Goal: Task Accomplishment & Management: Manage account settings

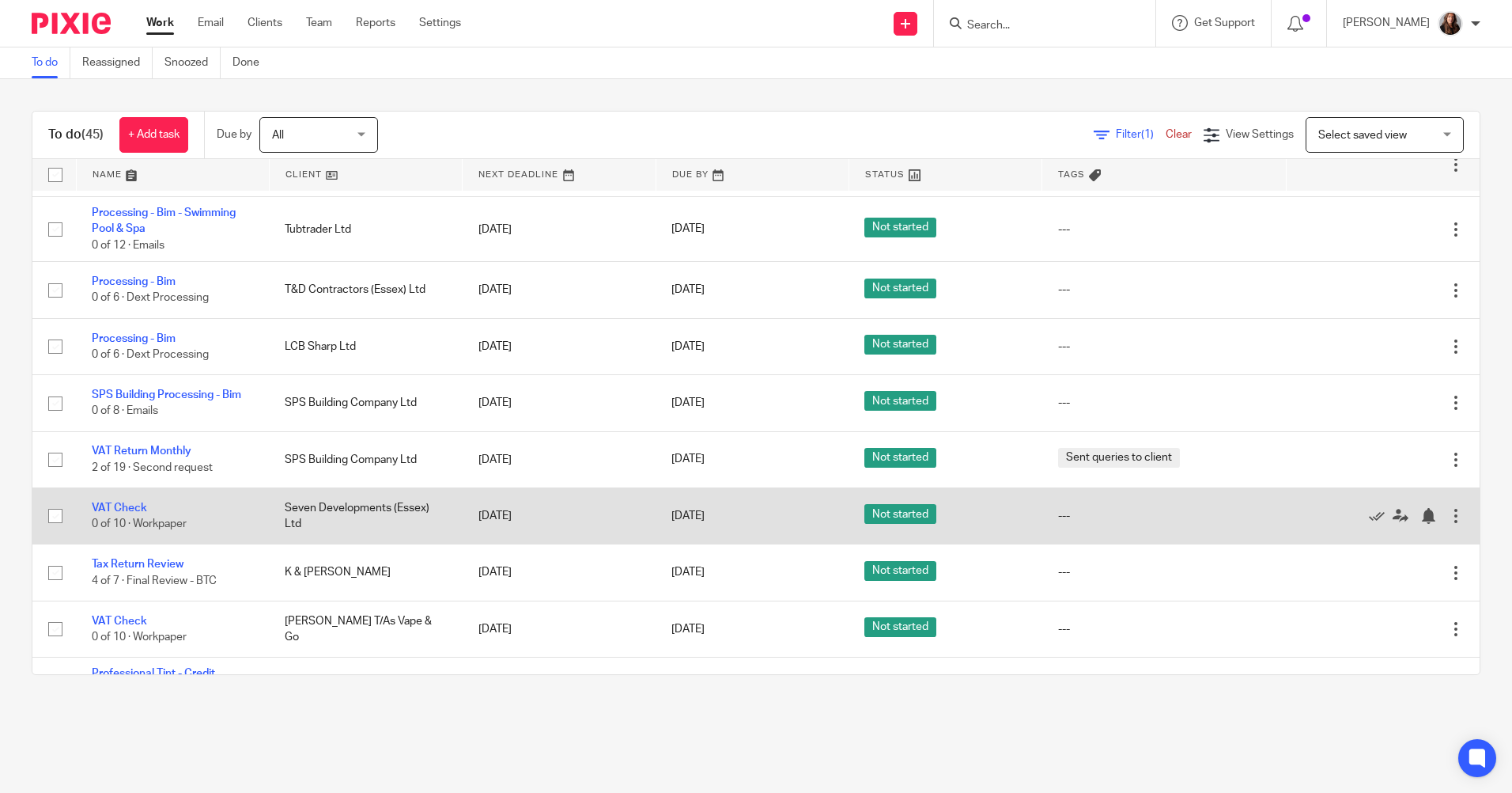
scroll to position [633, 0]
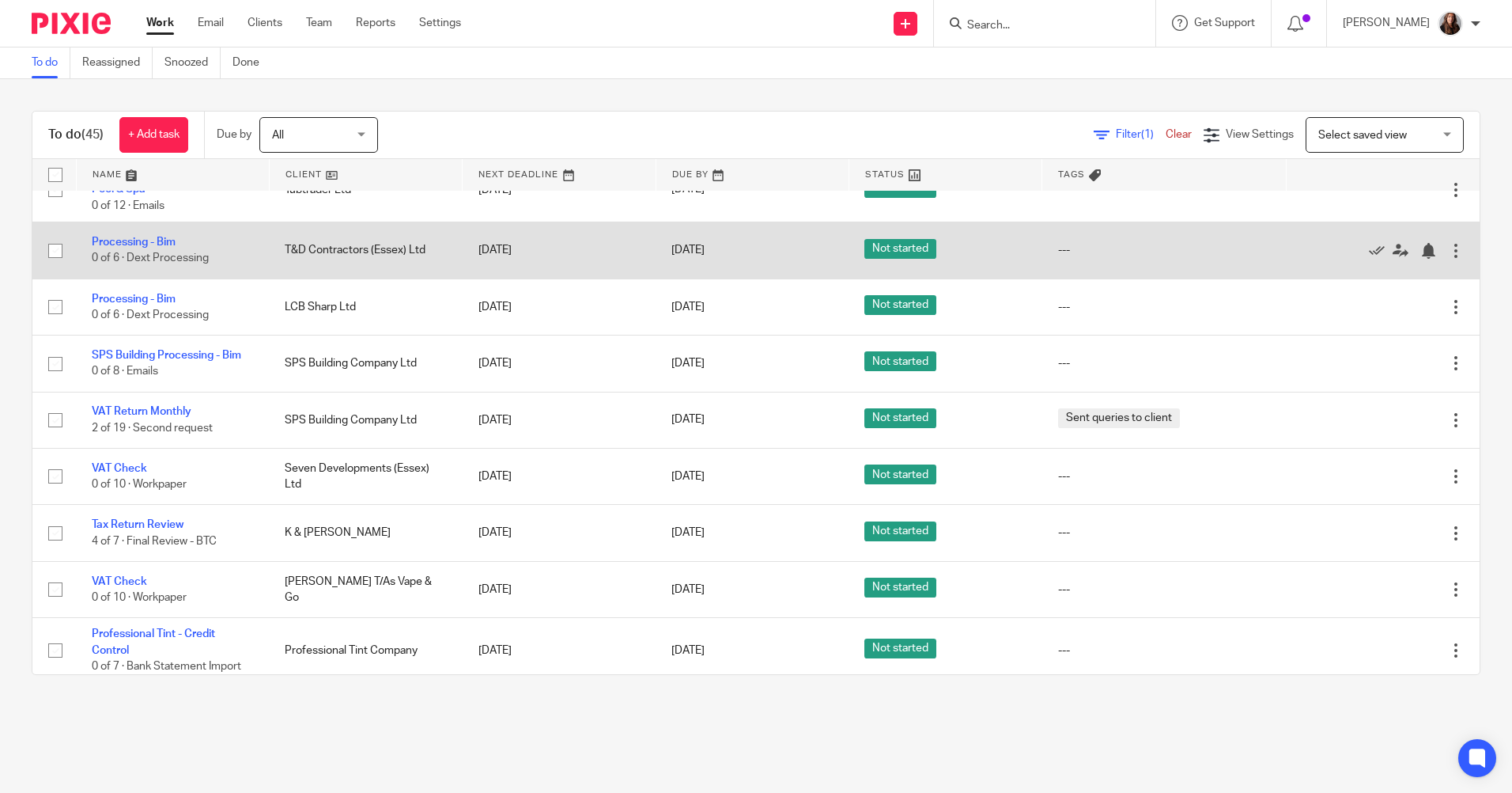
drag, startPoint x: 1345, startPoint y: 249, endPoint x: 1321, endPoint y: 264, distance: 28.3
click at [1369, 249] on icon at bounding box center [1377, 251] width 16 height 16
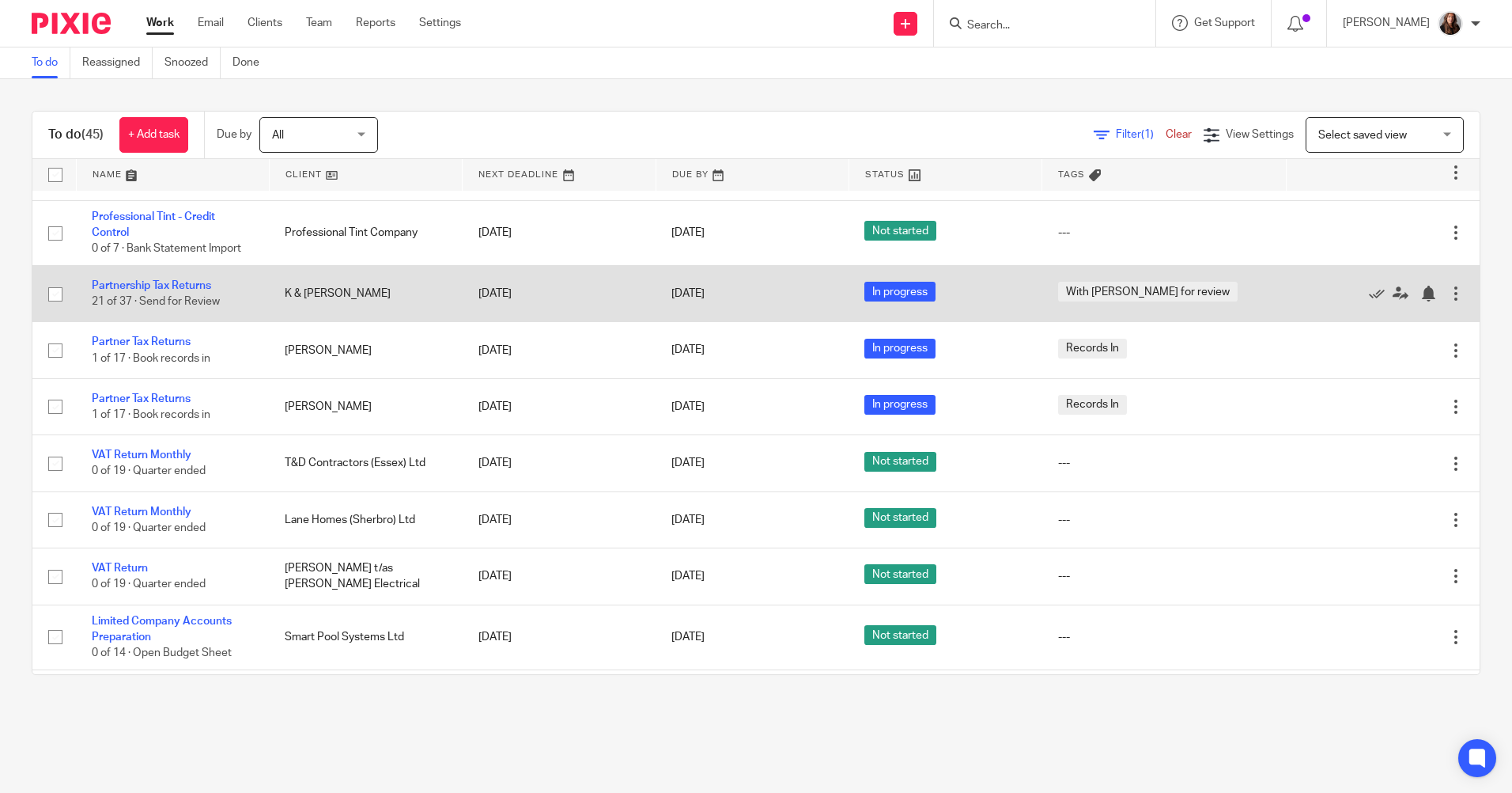
scroll to position [1029, 0]
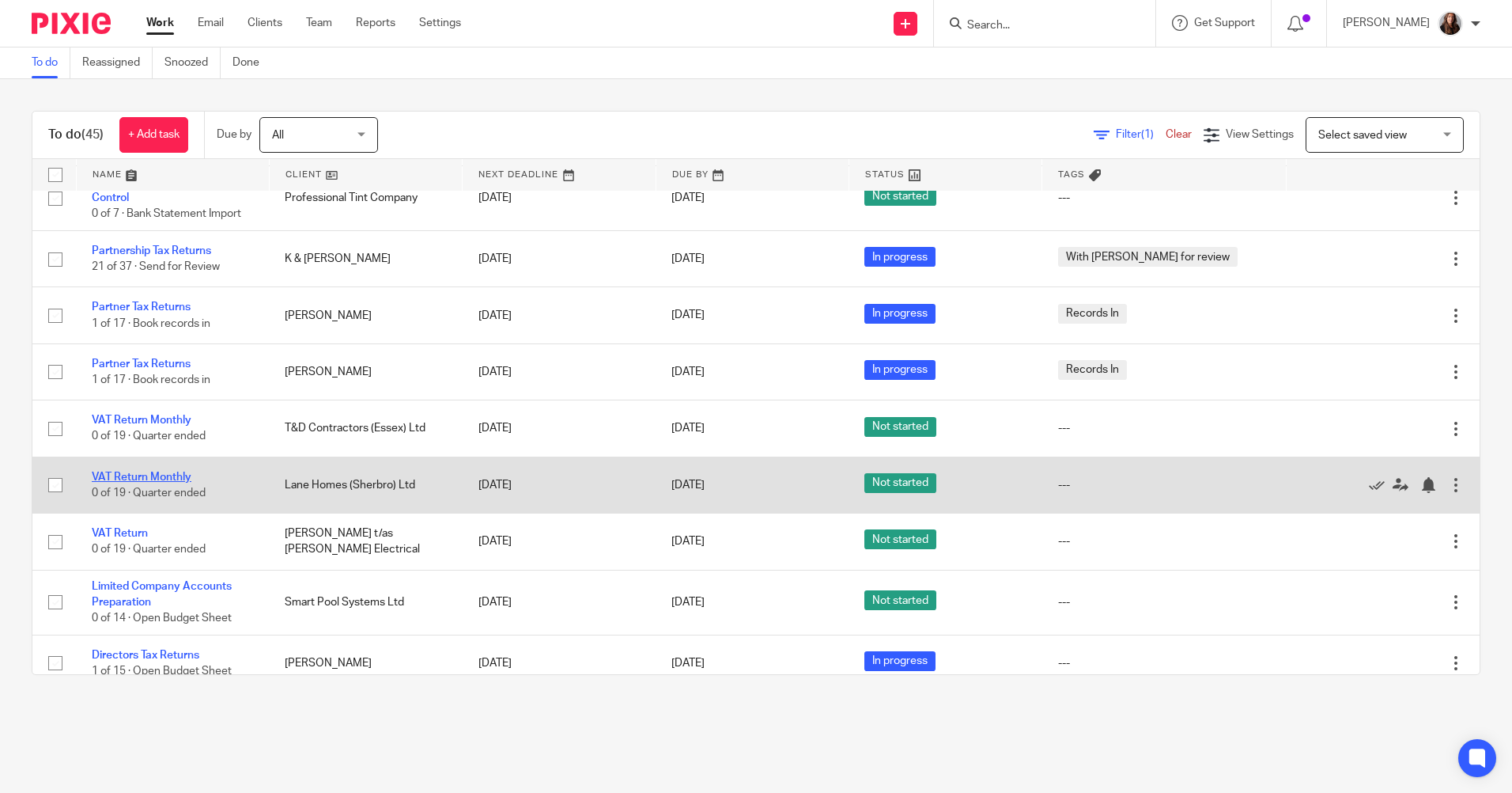
click at [178, 480] on link "VAT Return Monthly" at bounding box center [142, 477] width 100 height 11
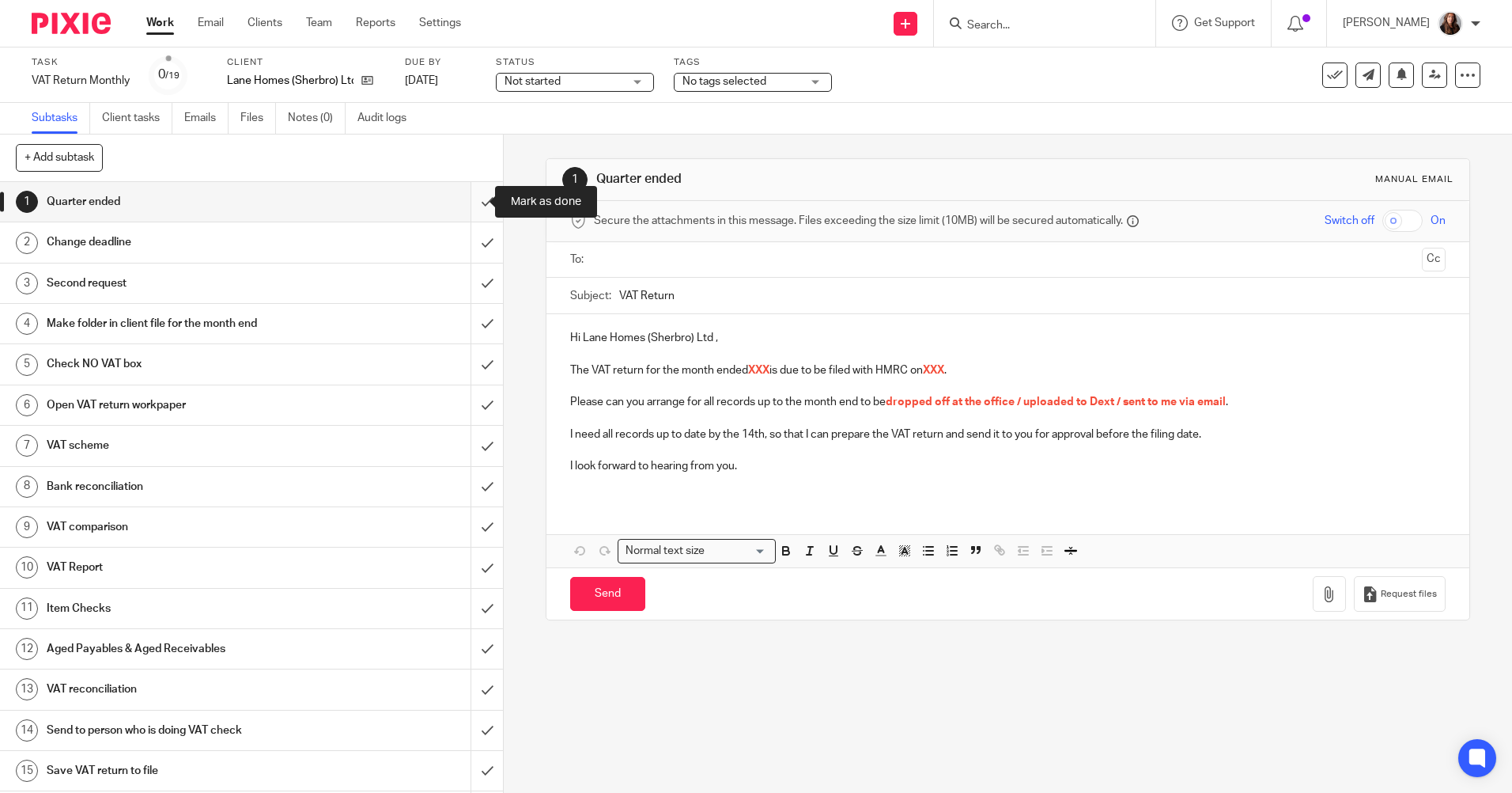
click at [467, 209] on input "submit" at bounding box center [252, 202] width 503 height 40
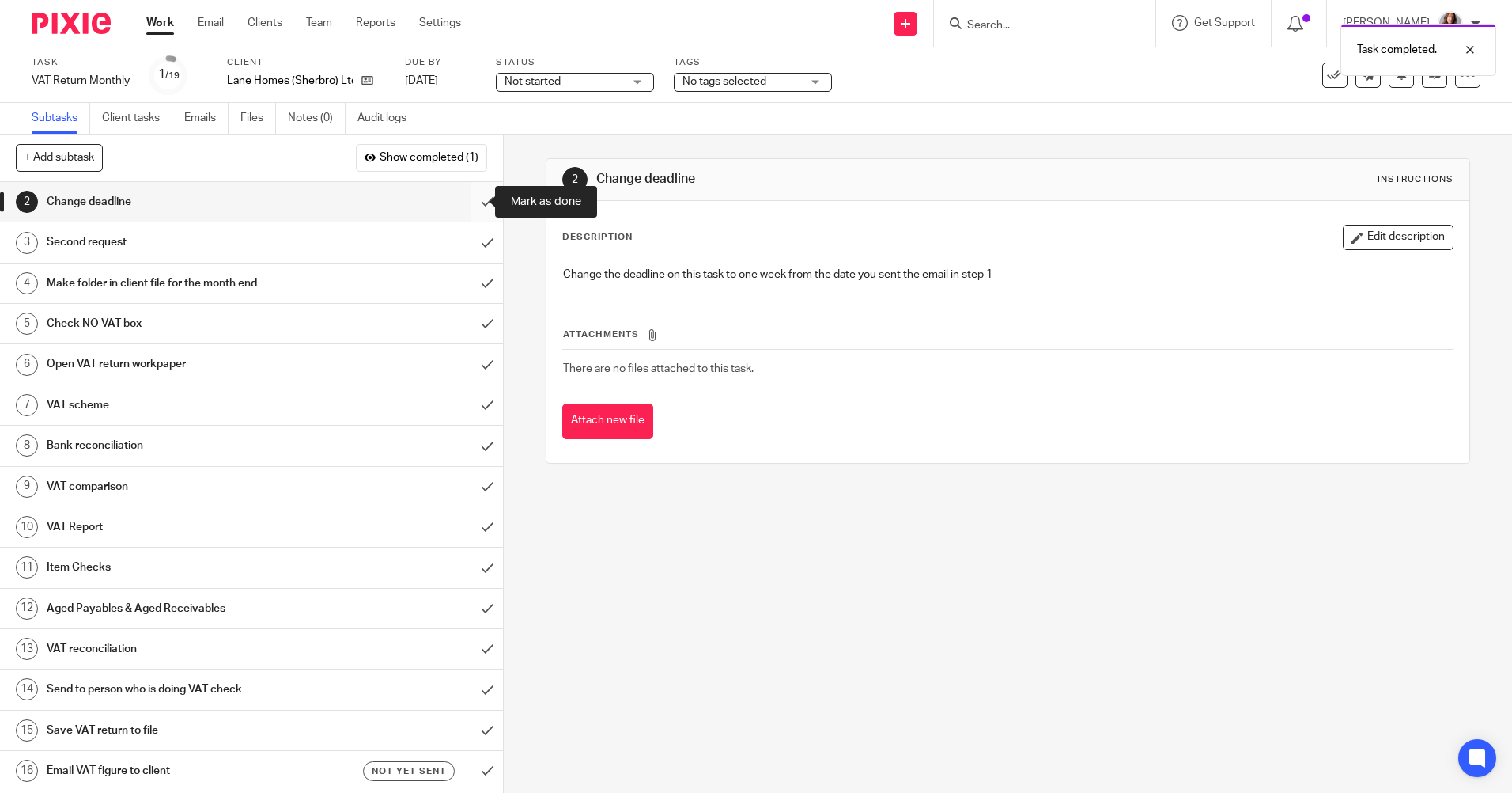
click at [464, 194] on input "submit" at bounding box center [252, 202] width 503 height 40
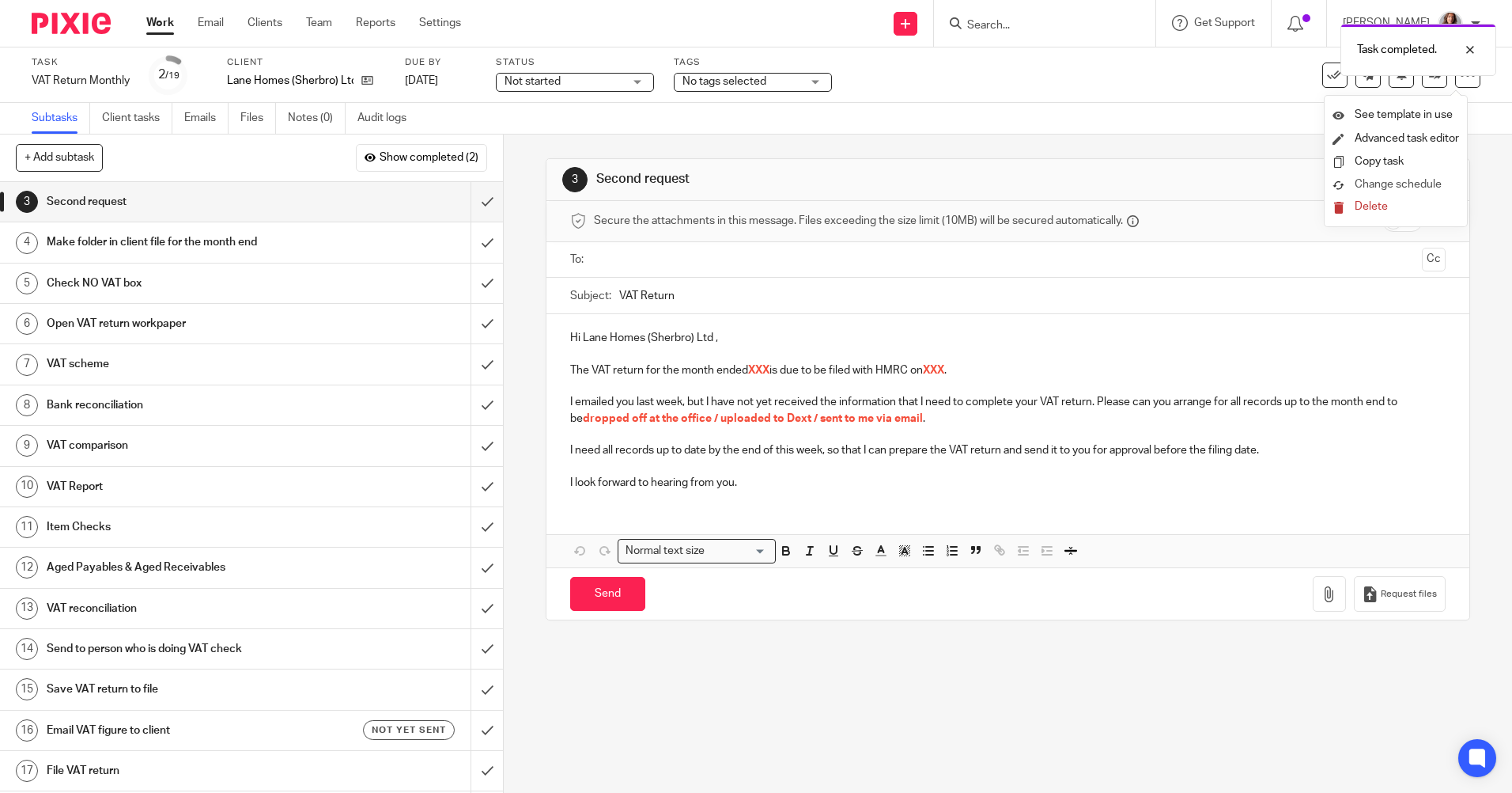
click at [1409, 182] on span "Change schedule" at bounding box center [1398, 183] width 87 height 11
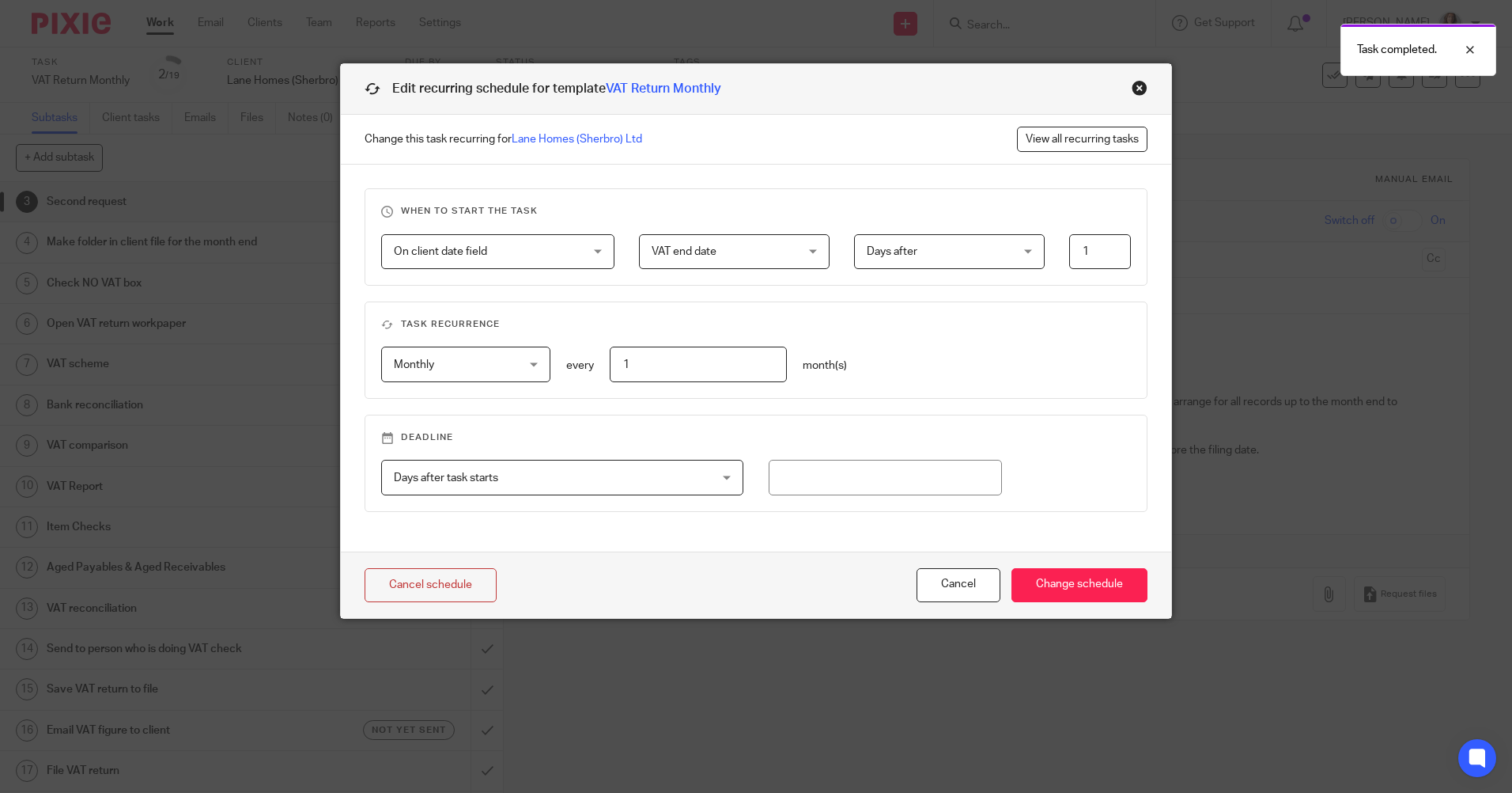
click at [1135, 91] on div "Close this dialog window" at bounding box center [1139, 88] width 16 height 16
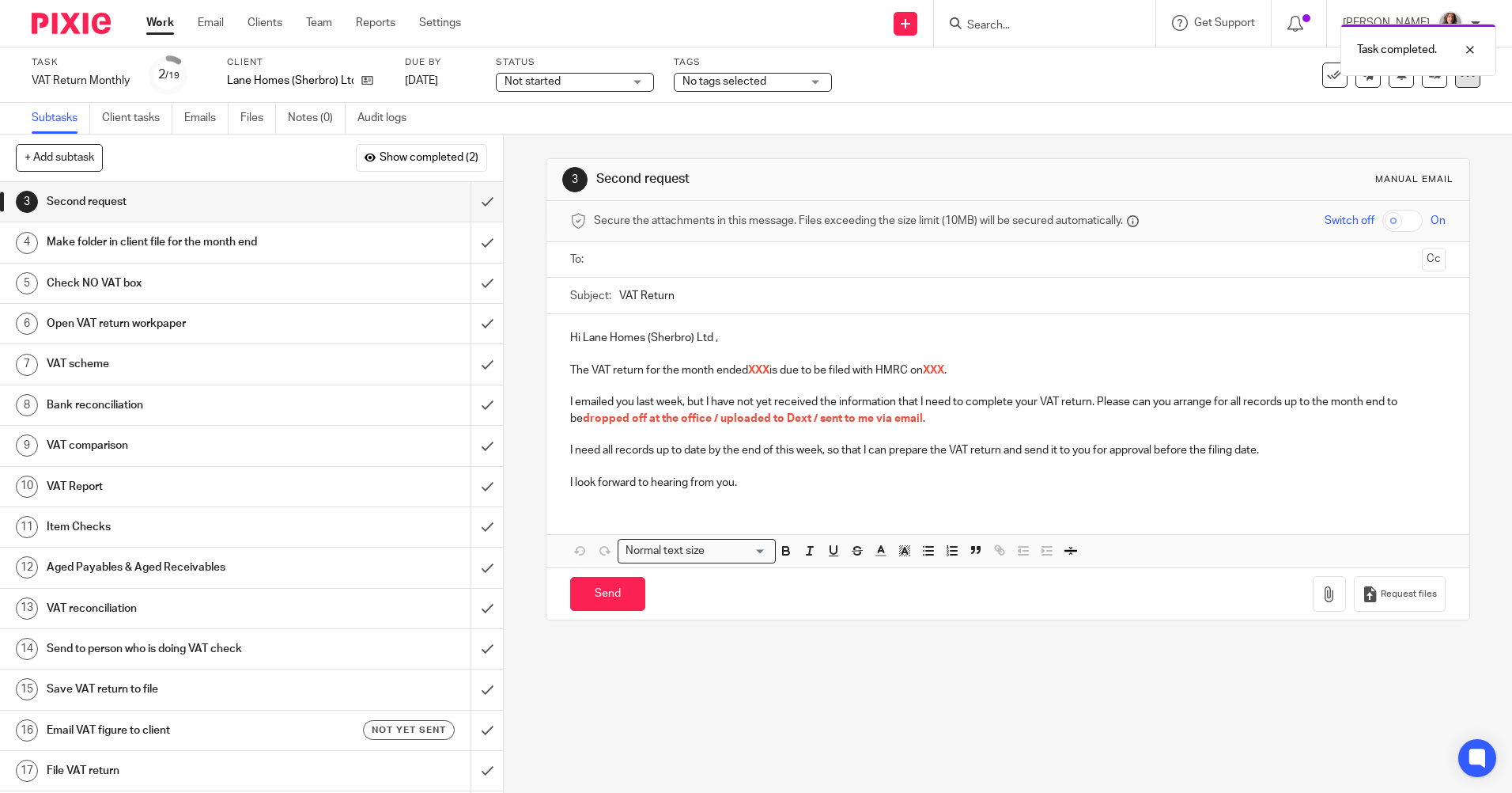
click at [1460, 82] on icon at bounding box center [1467, 75] width 16 height 16
click at [1417, 112] on span "See template in use" at bounding box center [1403, 114] width 98 height 11
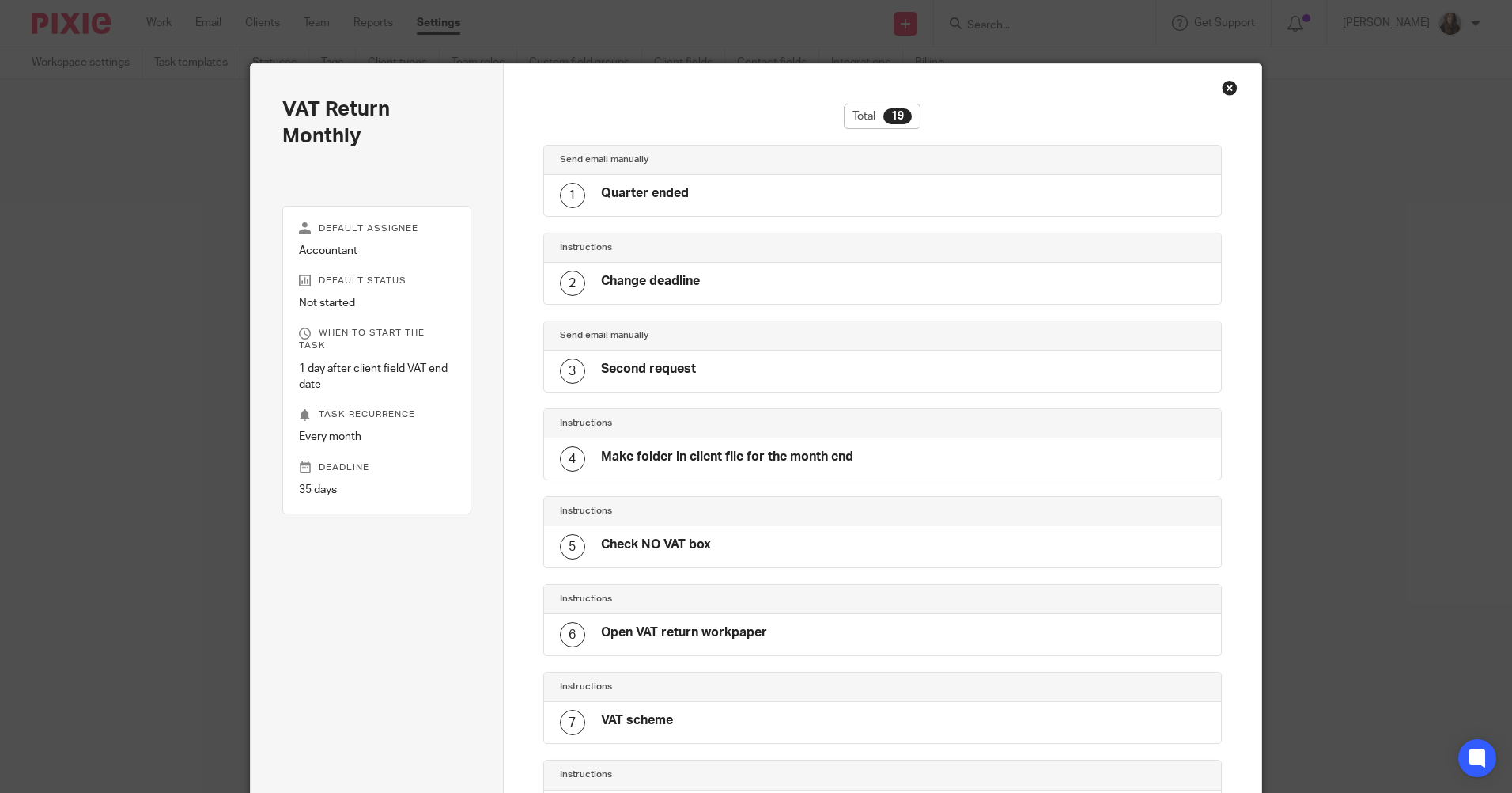
click at [1225, 89] on div "Close this dialog window" at bounding box center [1230, 88] width 16 height 16
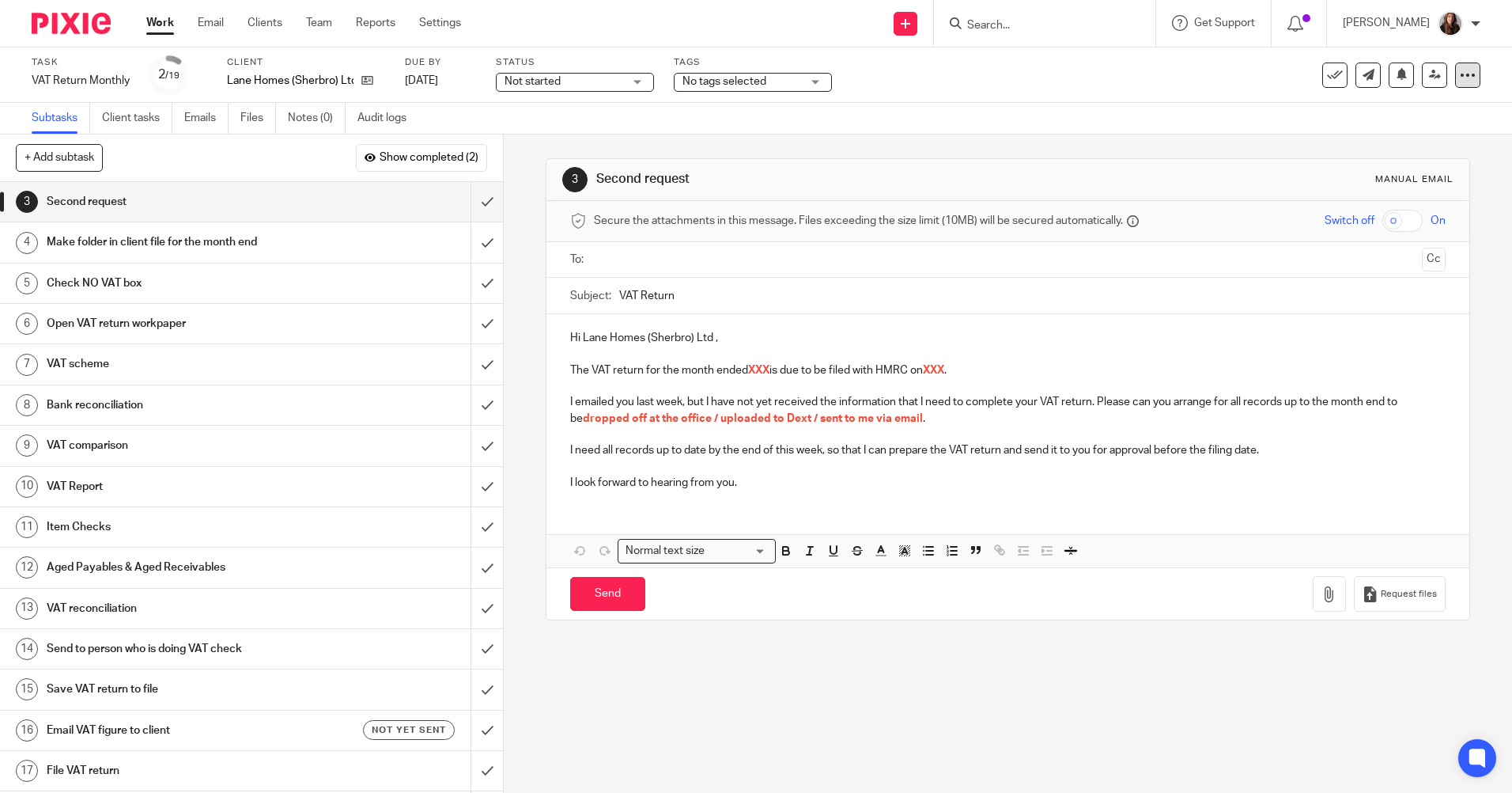
click at [1461, 78] on icon at bounding box center [1467, 75] width 16 height 16
click at [1399, 140] on link "Advanced task editor" at bounding box center [1406, 138] width 104 height 11
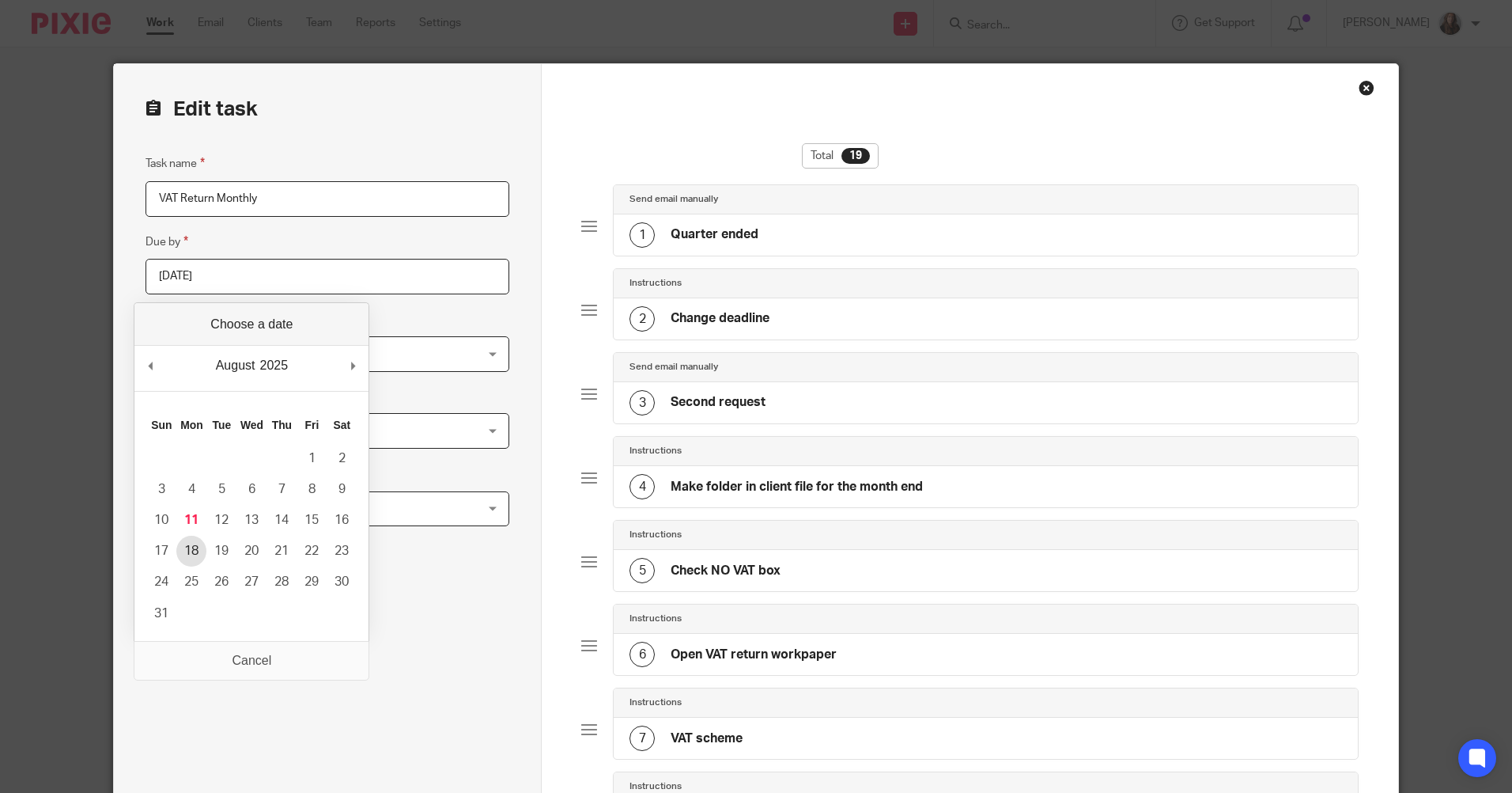
type input "2025-08-18"
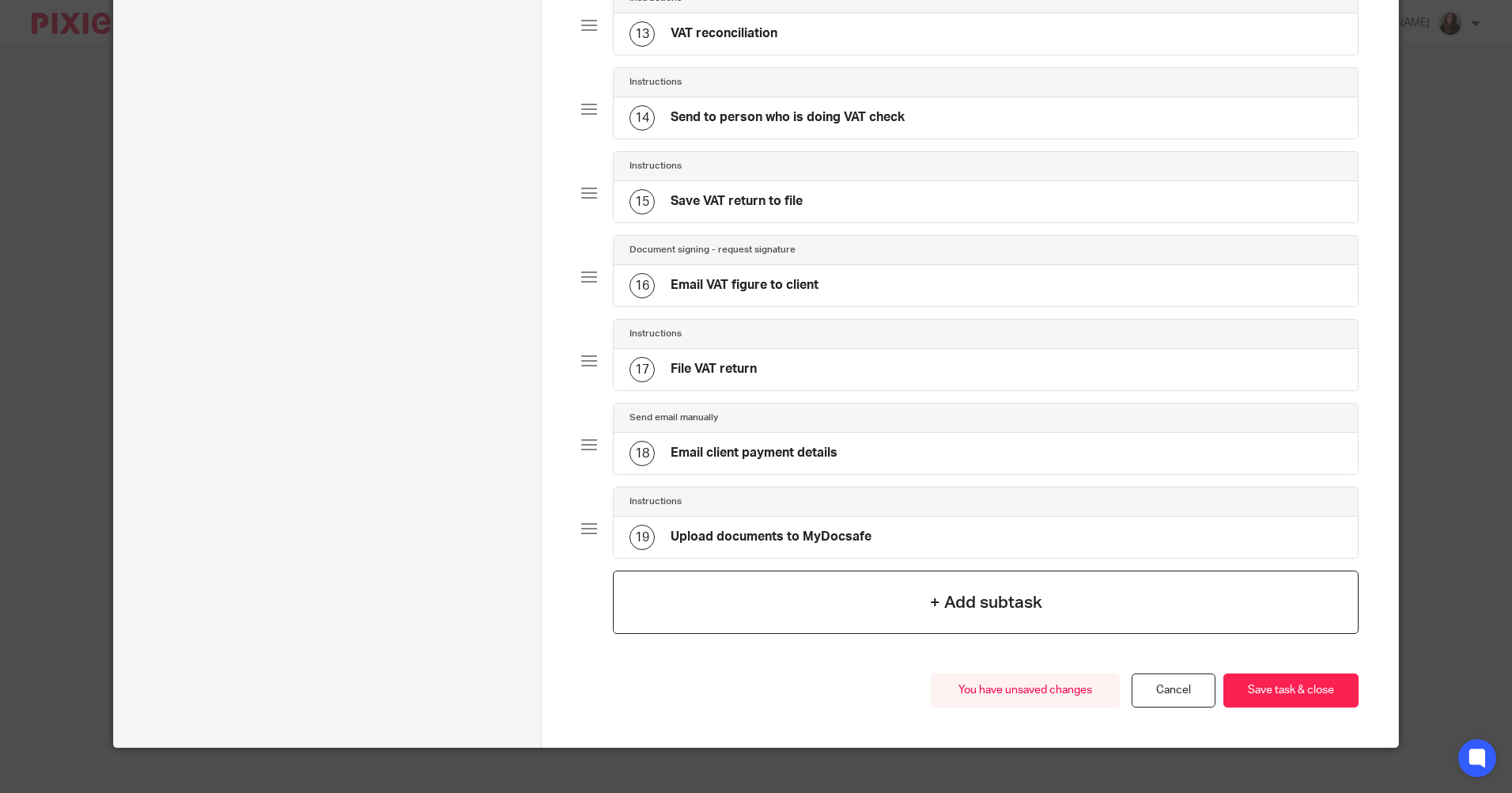
scroll to position [1226, 0]
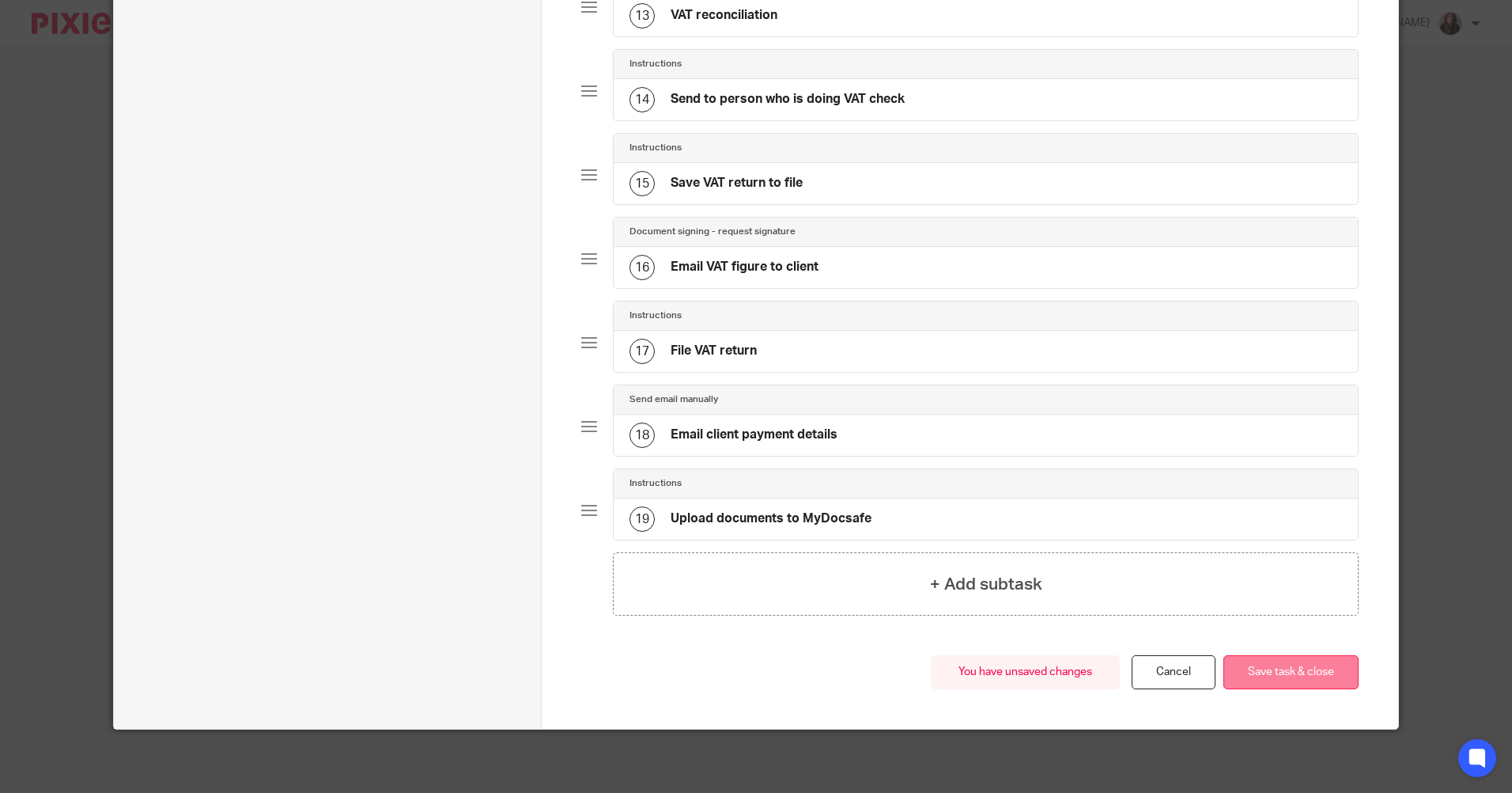
click at [1270, 684] on button "Save task & close" at bounding box center [1291, 672] width 135 height 34
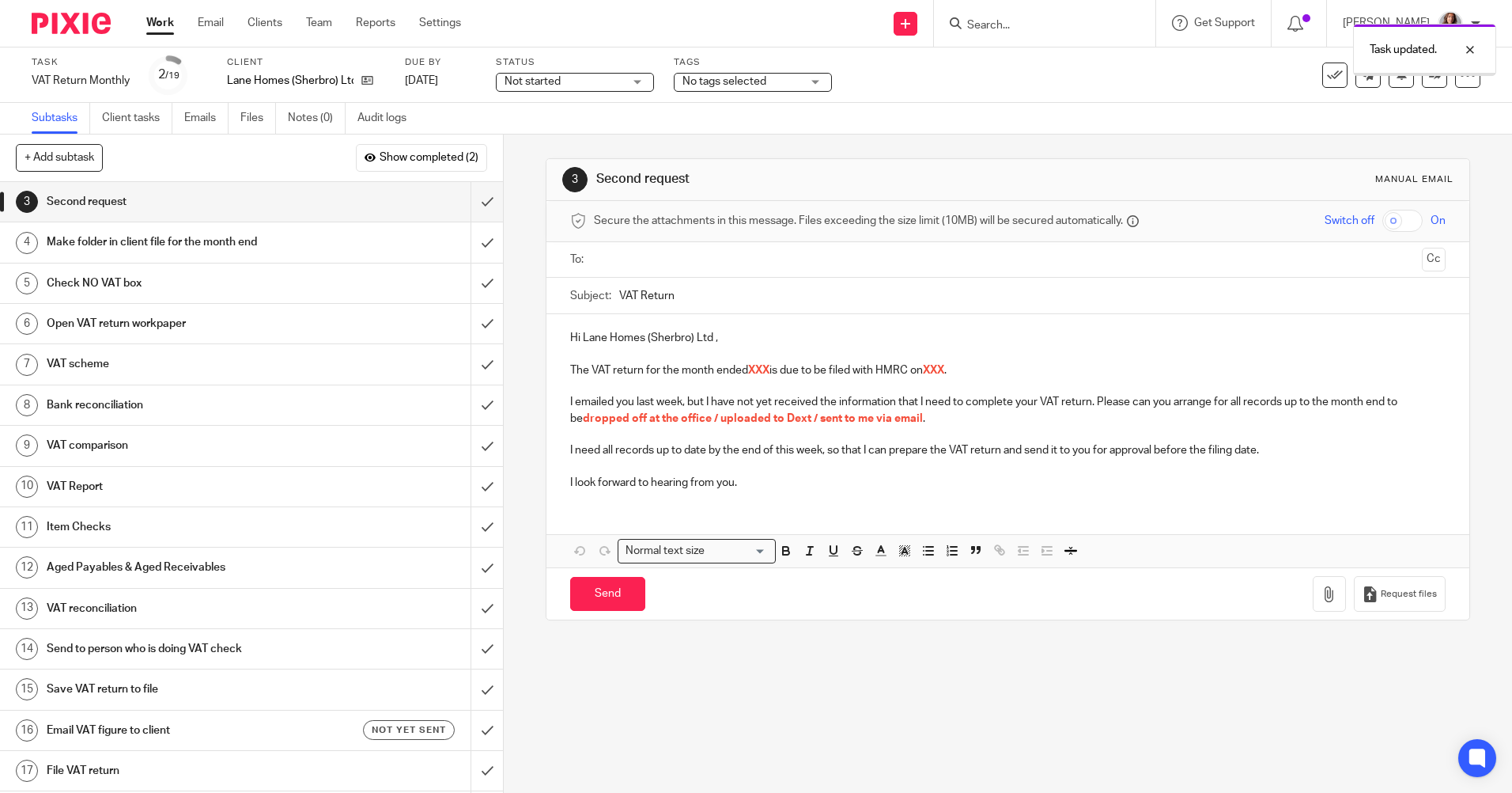
click at [807, 84] on div "No tags selected" at bounding box center [753, 81] width 159 height 19
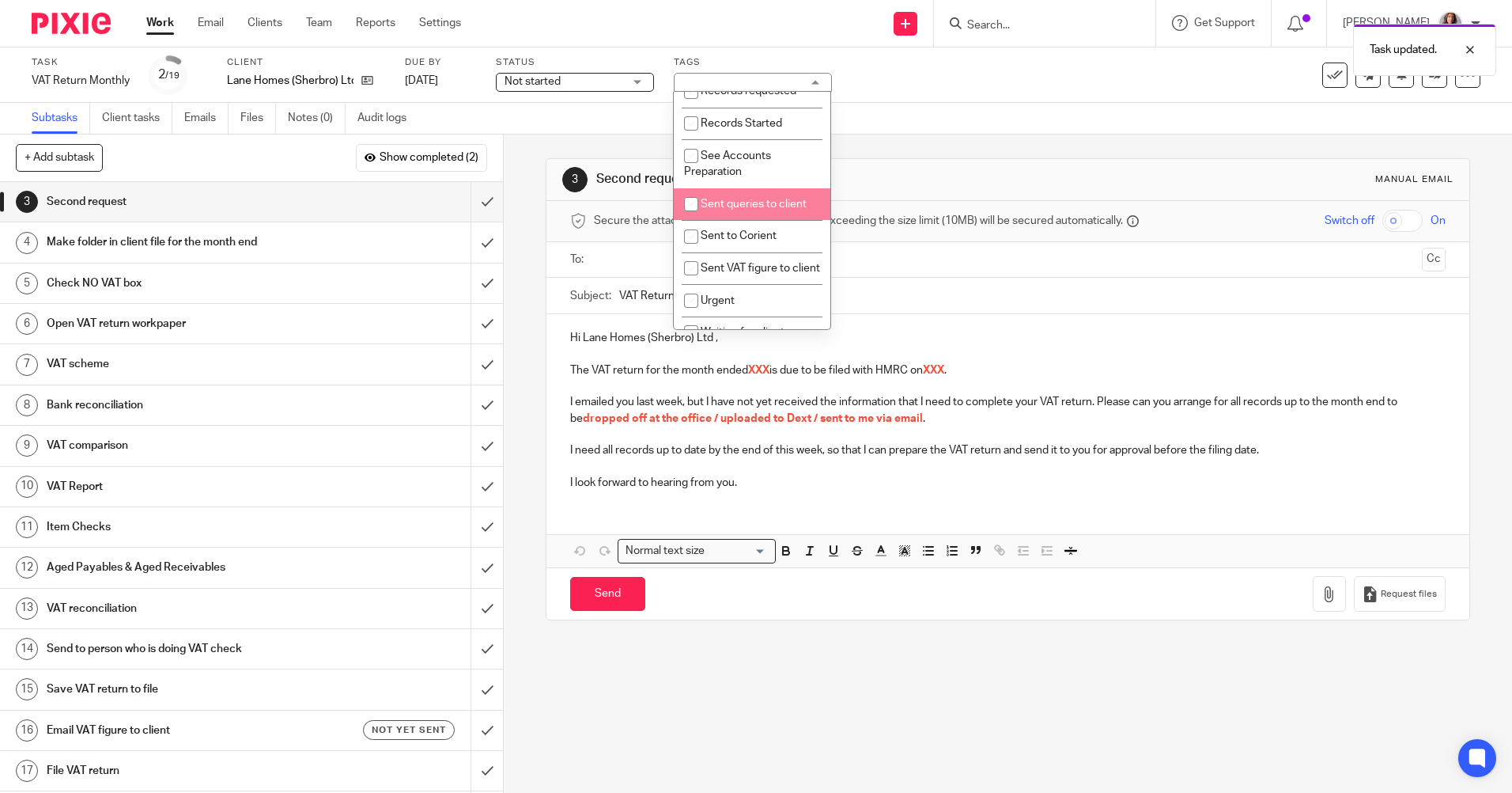
scroll to position [475, 0]
drag, startPoint x: 684, startPoint y: 226, endPoint x: 749, endPoint y: 198, distance: 70.8
click at [686, 225] on input "checkbox" at bounding box center [691, 211] width 30 height 30
checkbox input "true"
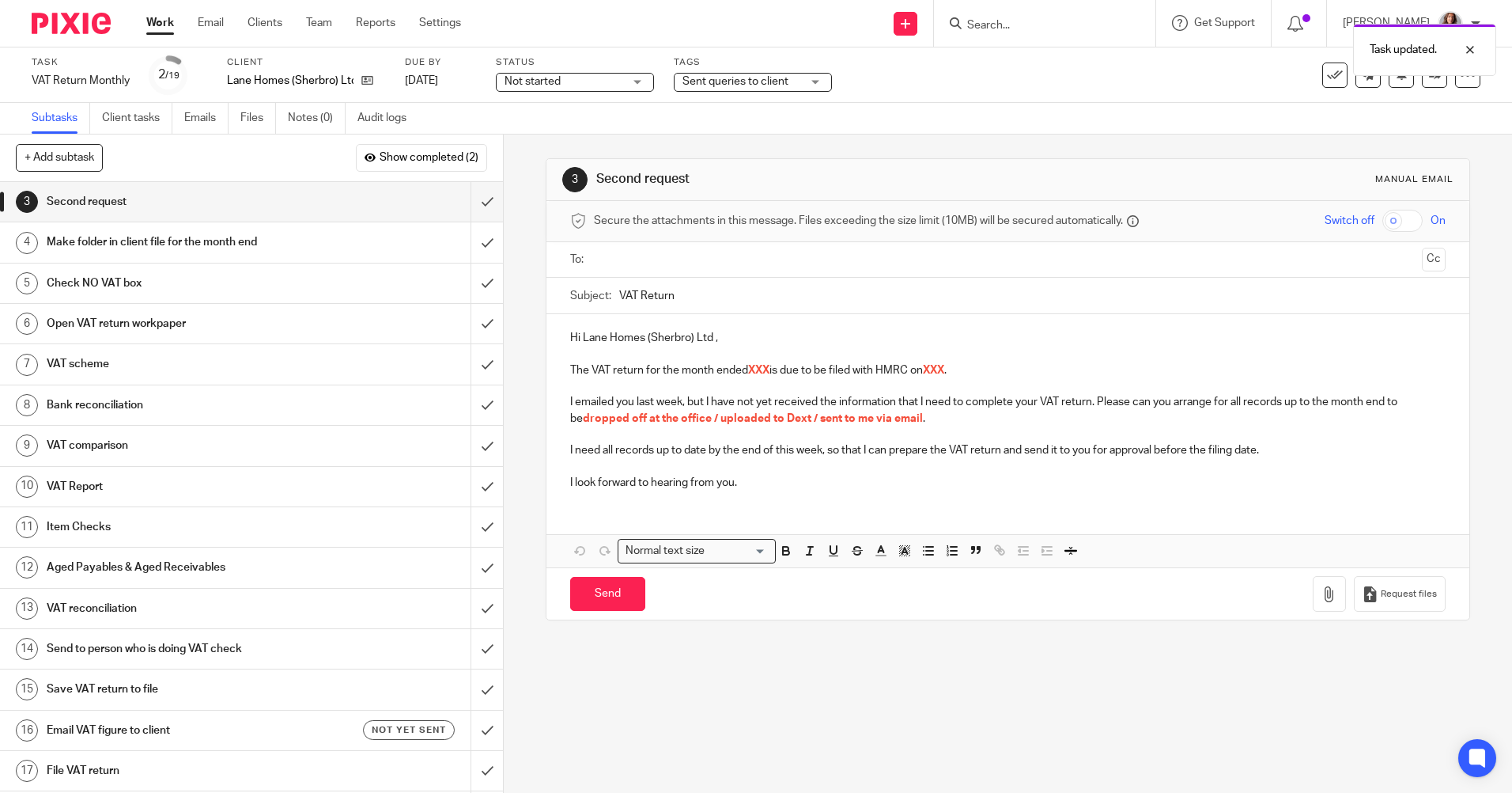
click at [915, 106] on div "Subtasks Client tasks Emails Files Notes (0) Audit logs" at bounding box center [756, 119] width 1512 height 32
click at [162, 24] on link "Work" at bounding box center [161, 23] width 28 height 16
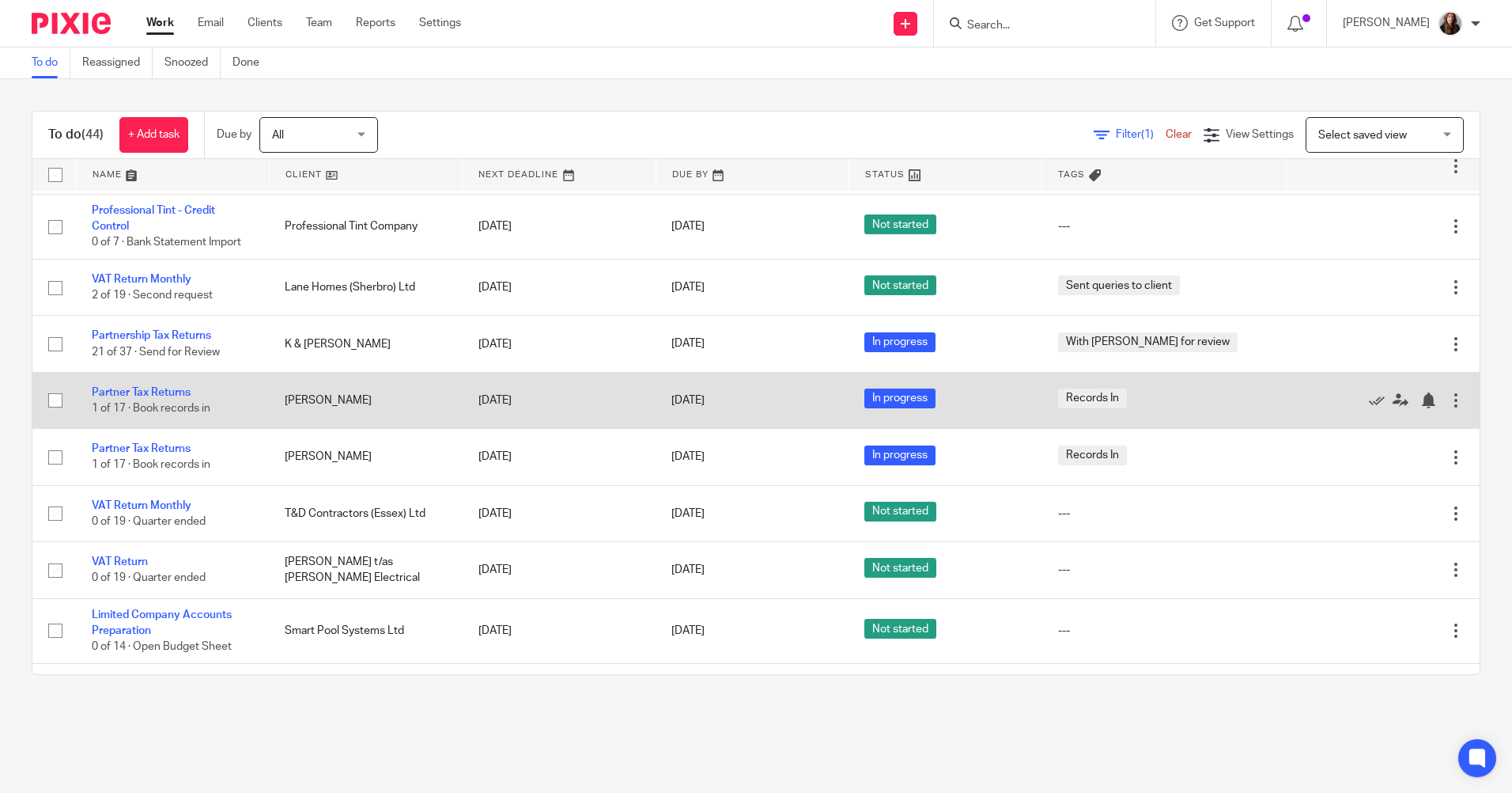
scroll to position [1029, 0]
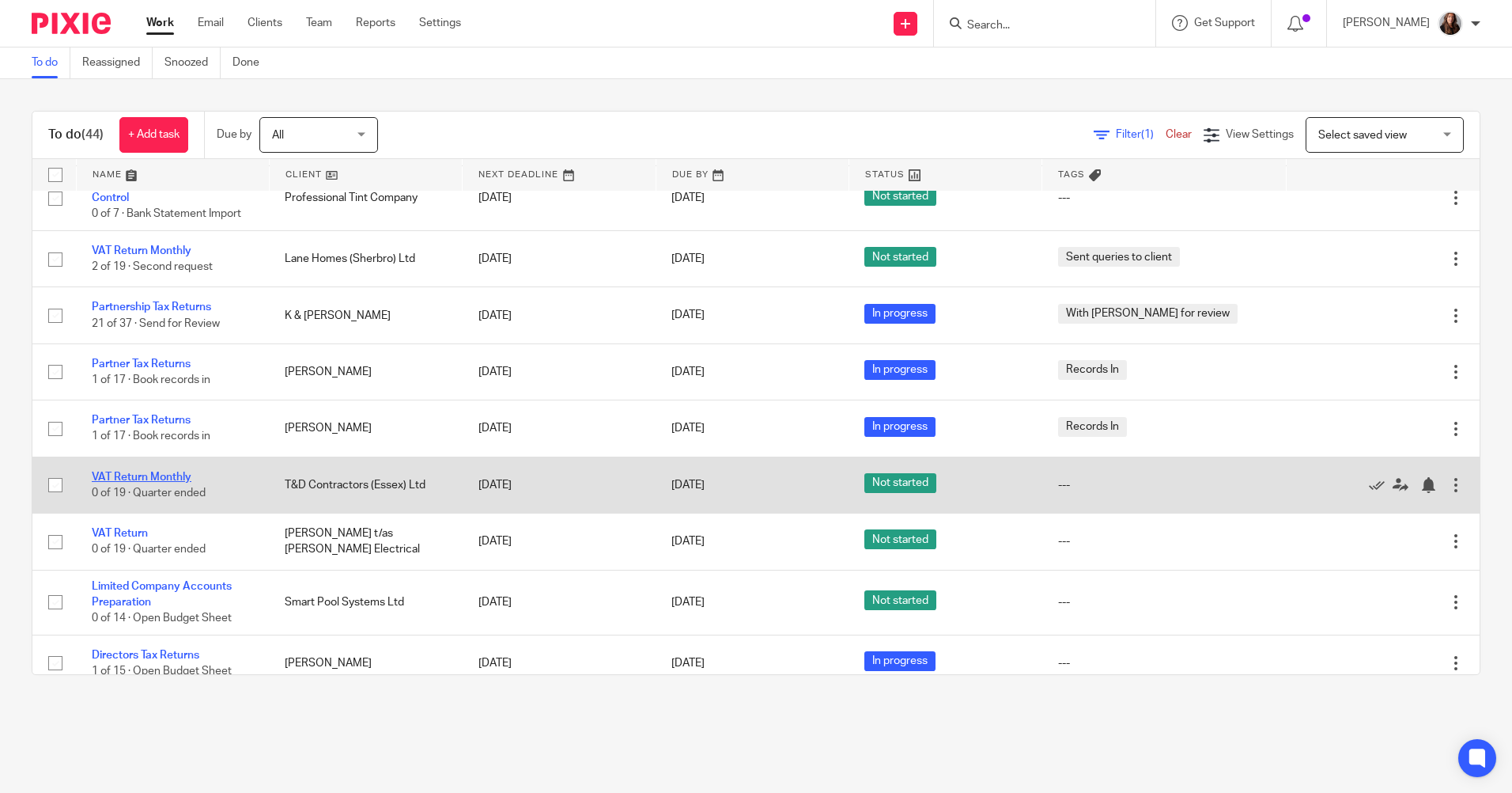
click at [171, 477] on link "VAT Return Monthly" at bounding box center [142, 477] width 100 height 11
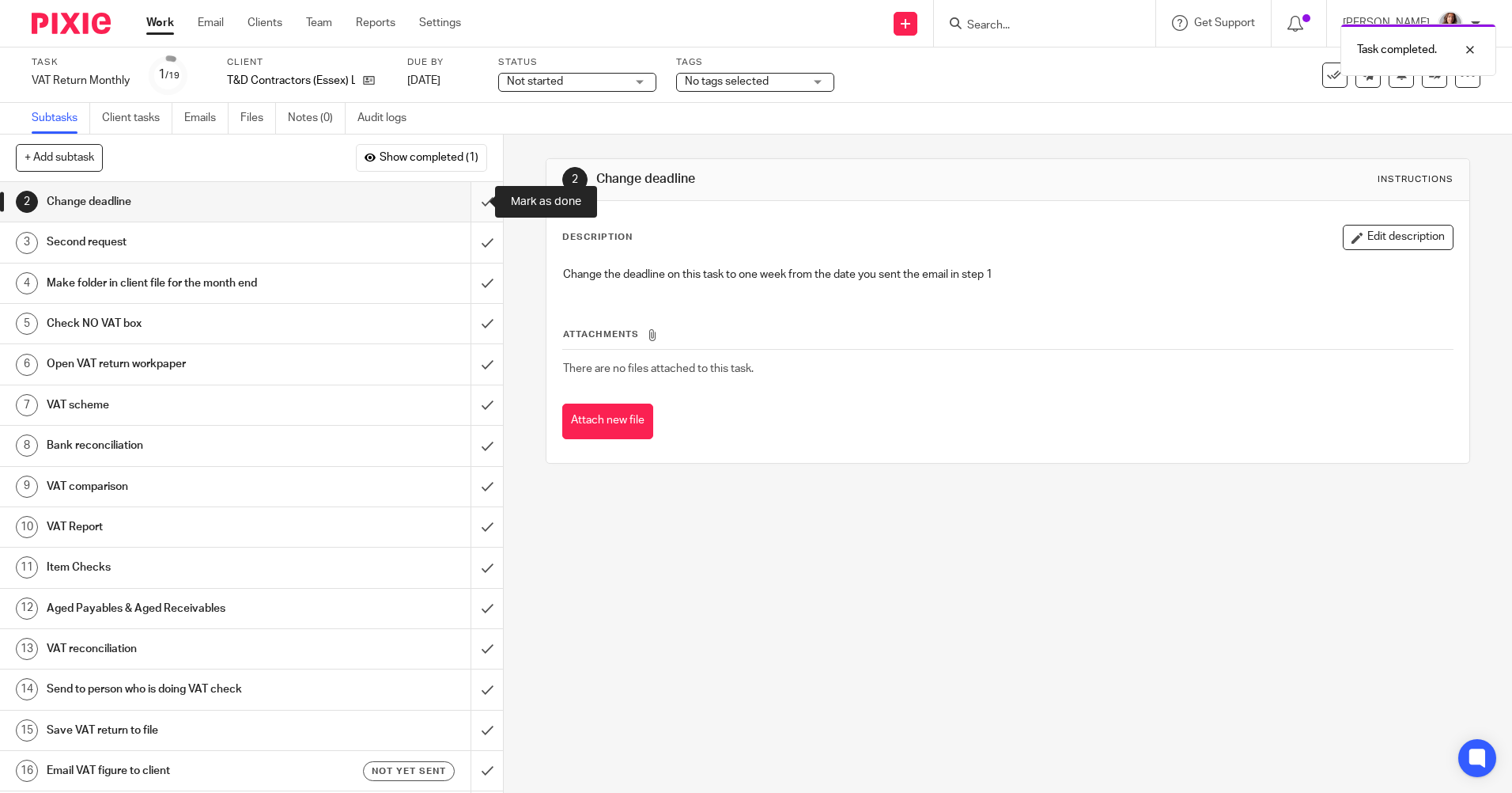
click at [467, 202] on input "submit" at bounding box center [252, 202] width 503 height 40
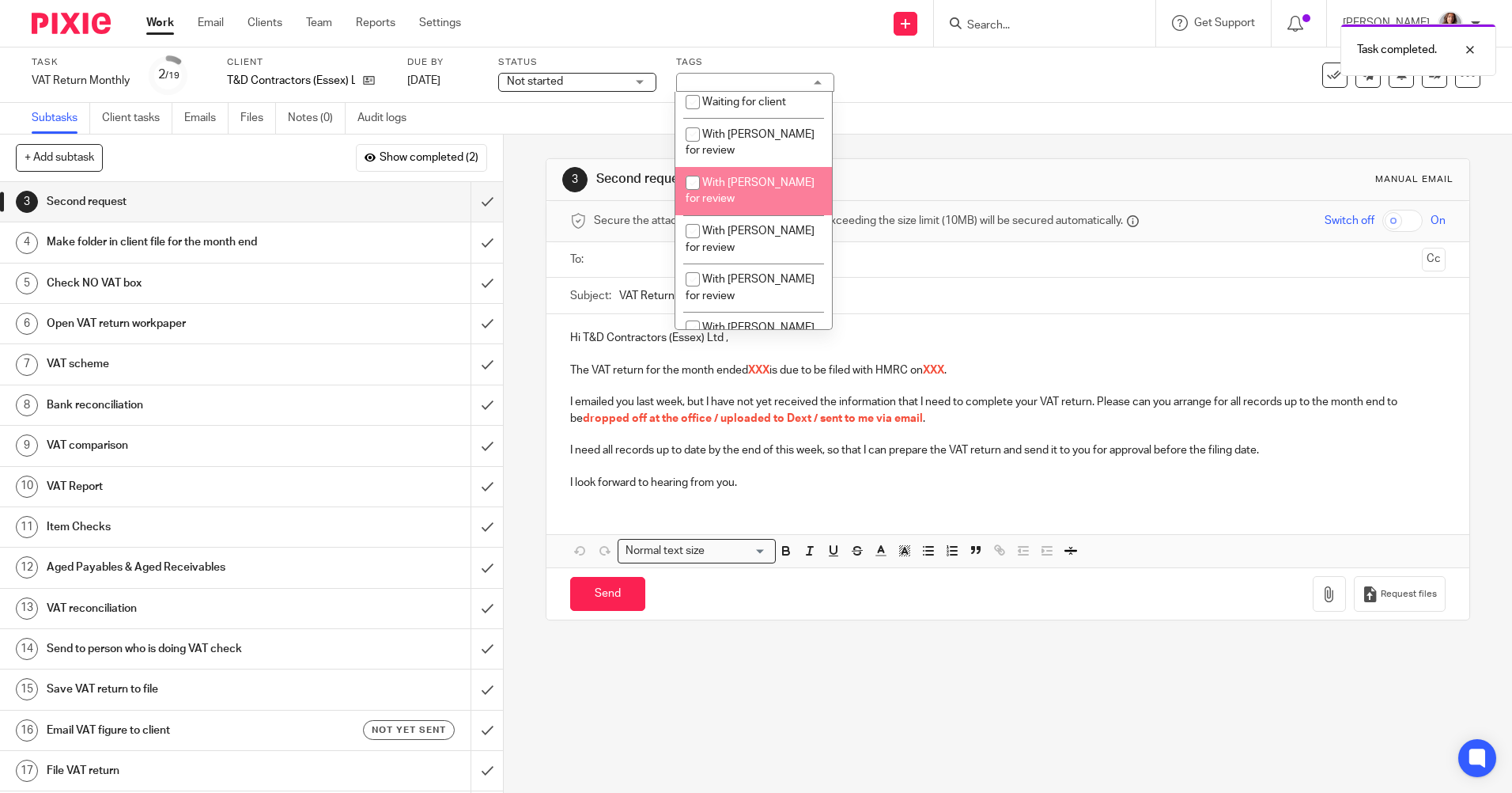
scroll to position [554, 0]
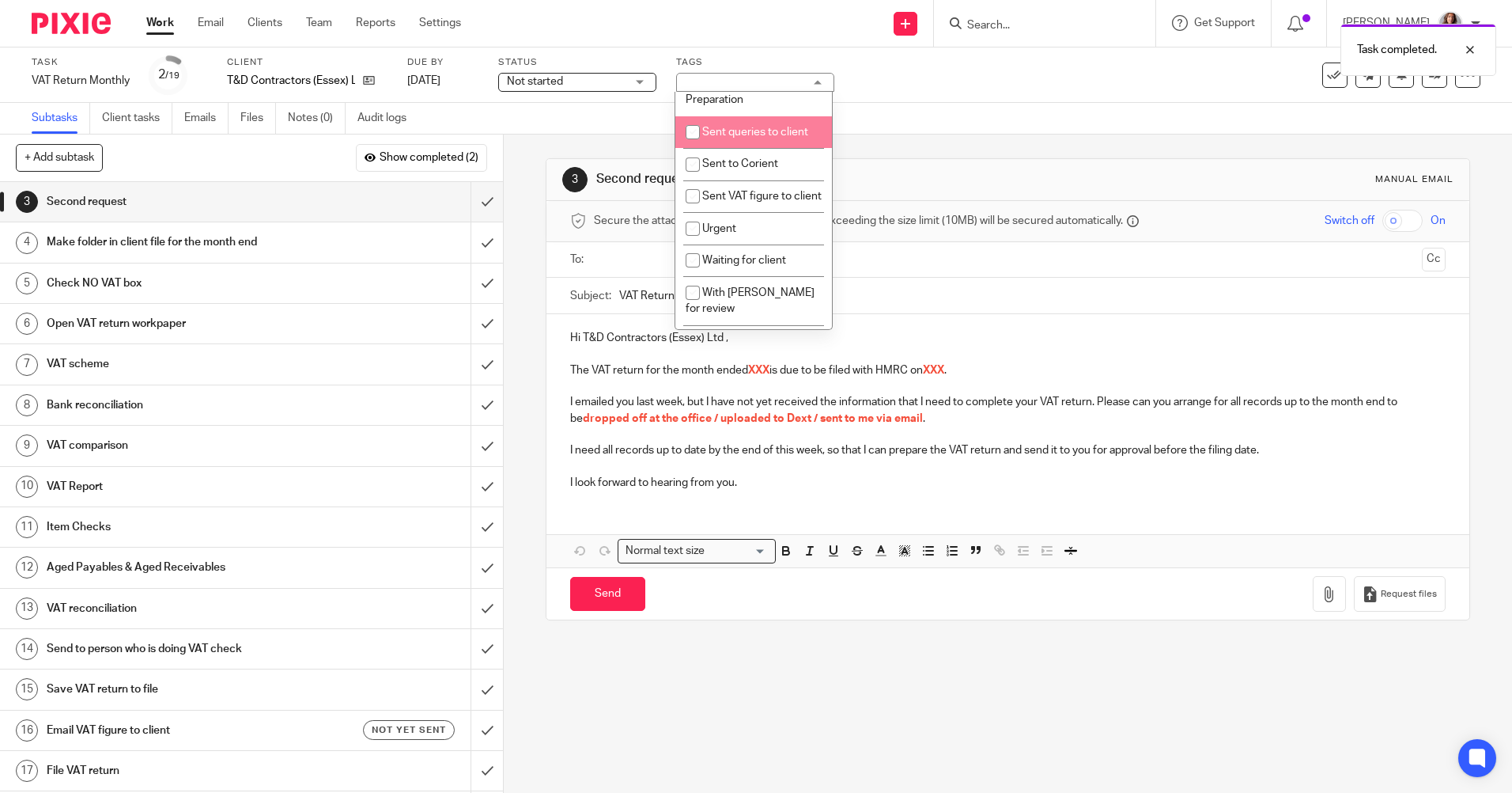
click at [694, 147] on input "checkbox" at bounding box center [693, 132] width 30 height 30
checkbox input "true"
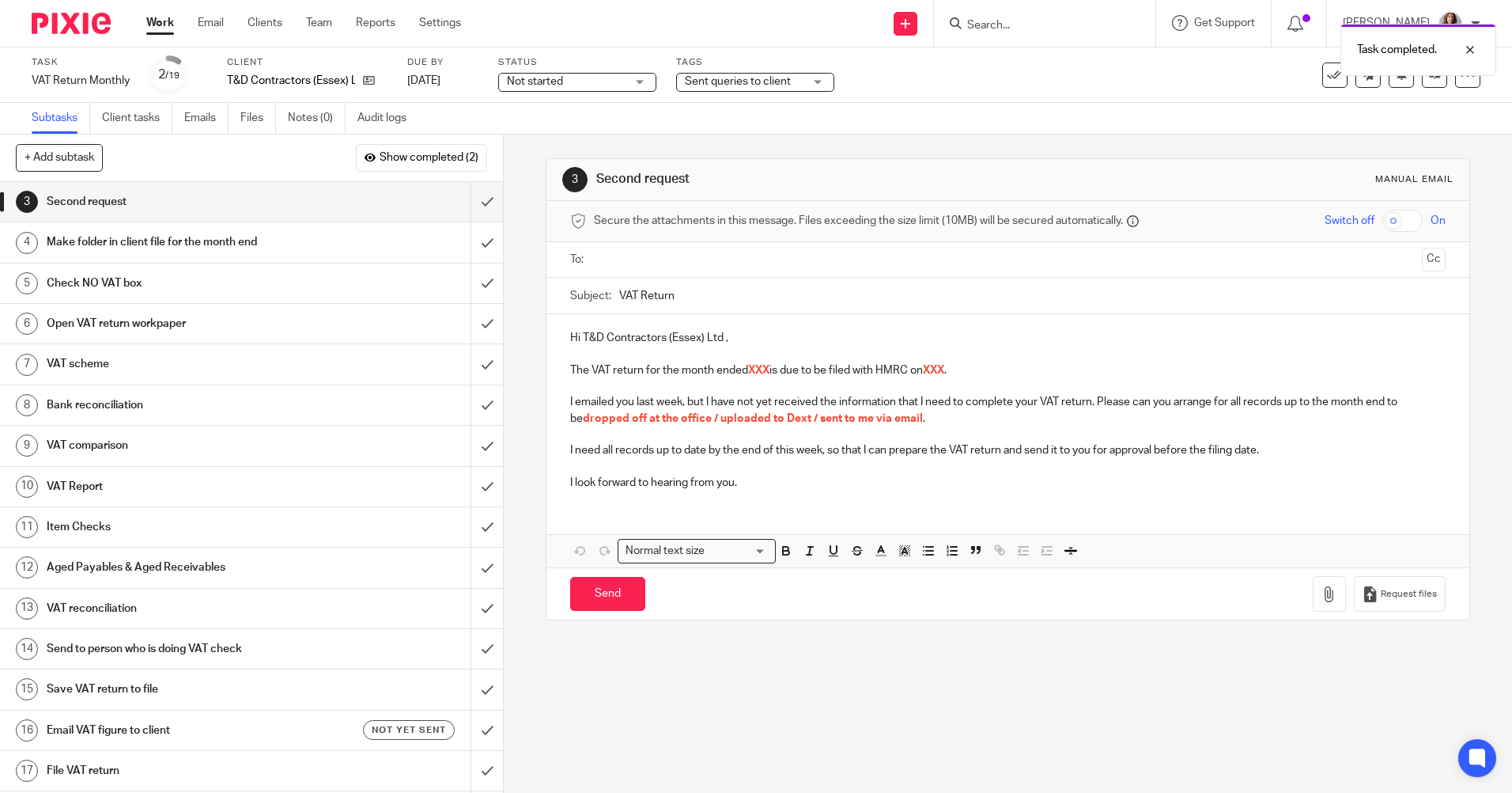
drag, startPoint x: 970, startPoint y: 112, endPoint x: 993, endPoint y: 112, distance: 23.0
click at [970, 112] on div "Subtasks Client tasks Emails Files Notes (0) Audit logs" at bounding box center [756, 119] width 1512 height 32
click at [1459, 78] on icon at bounding box center [1467, 75] width 16 height 16
click at [1430, 139] on link "Advanced task editor" at bounding box center [1406, 138] width 104 height 11
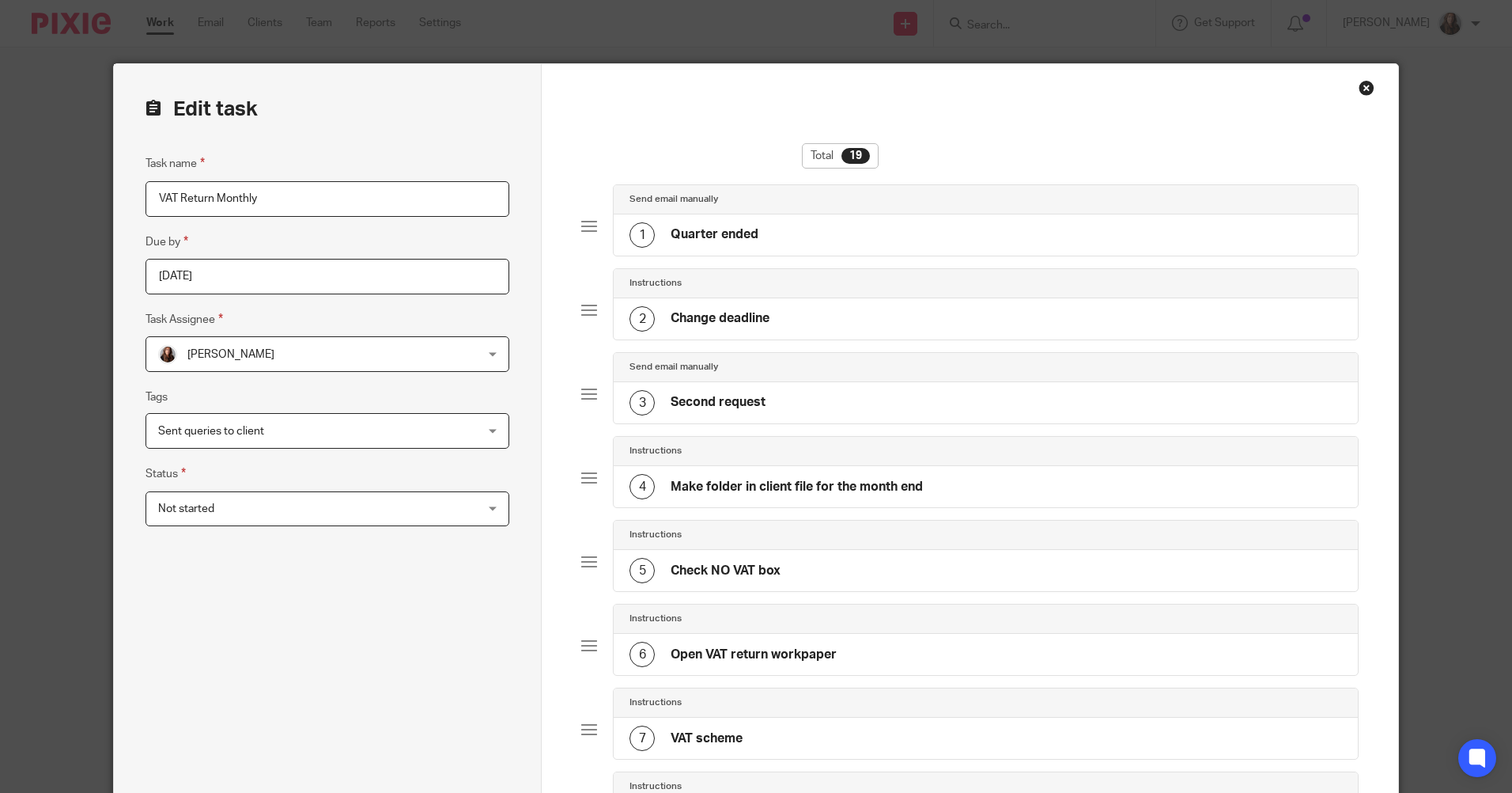
click at [259, 280] on input "[DATE]" at bounding box center [327, 277] width 364 height 36
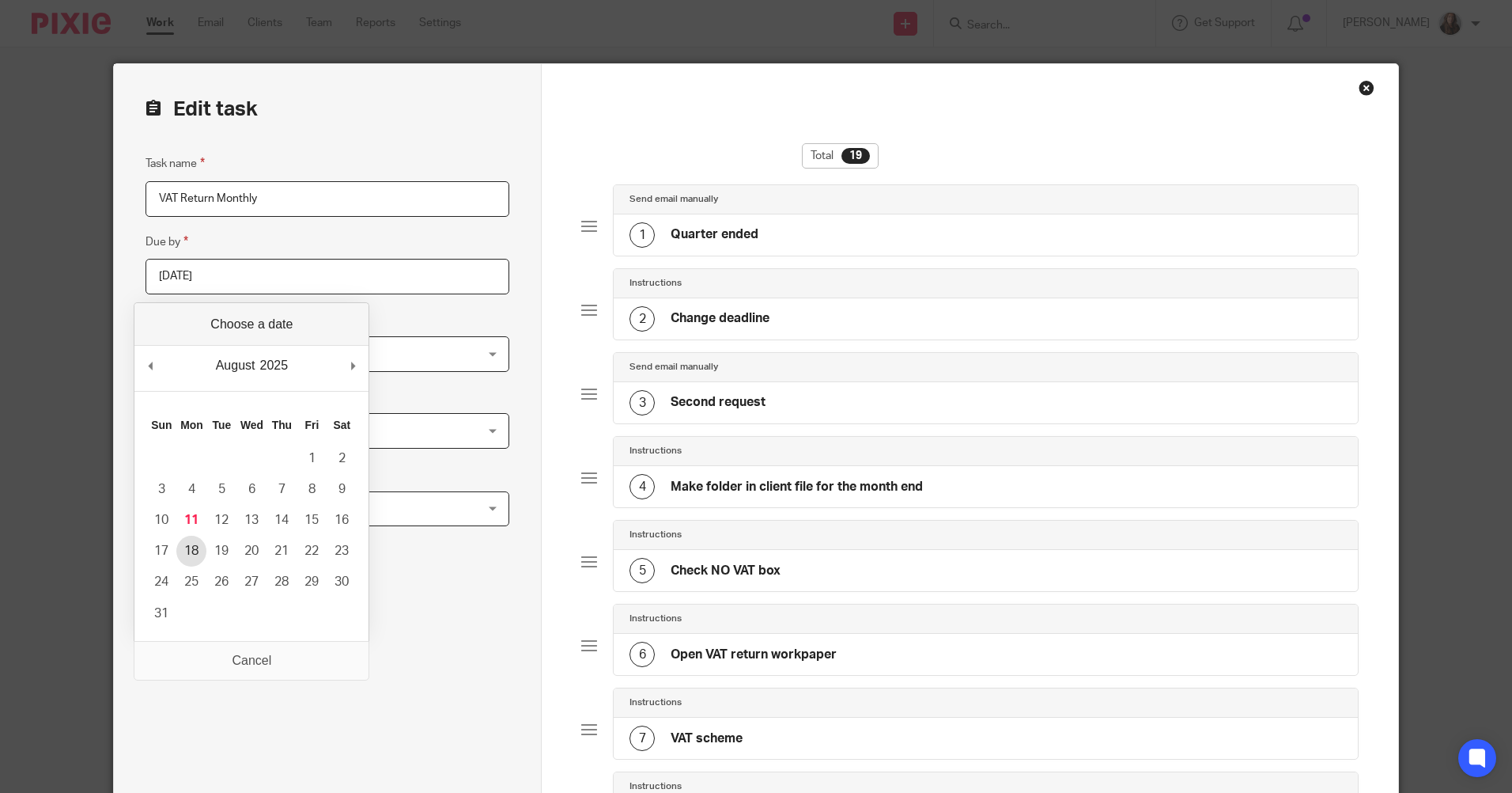
type input "2025-08-18"
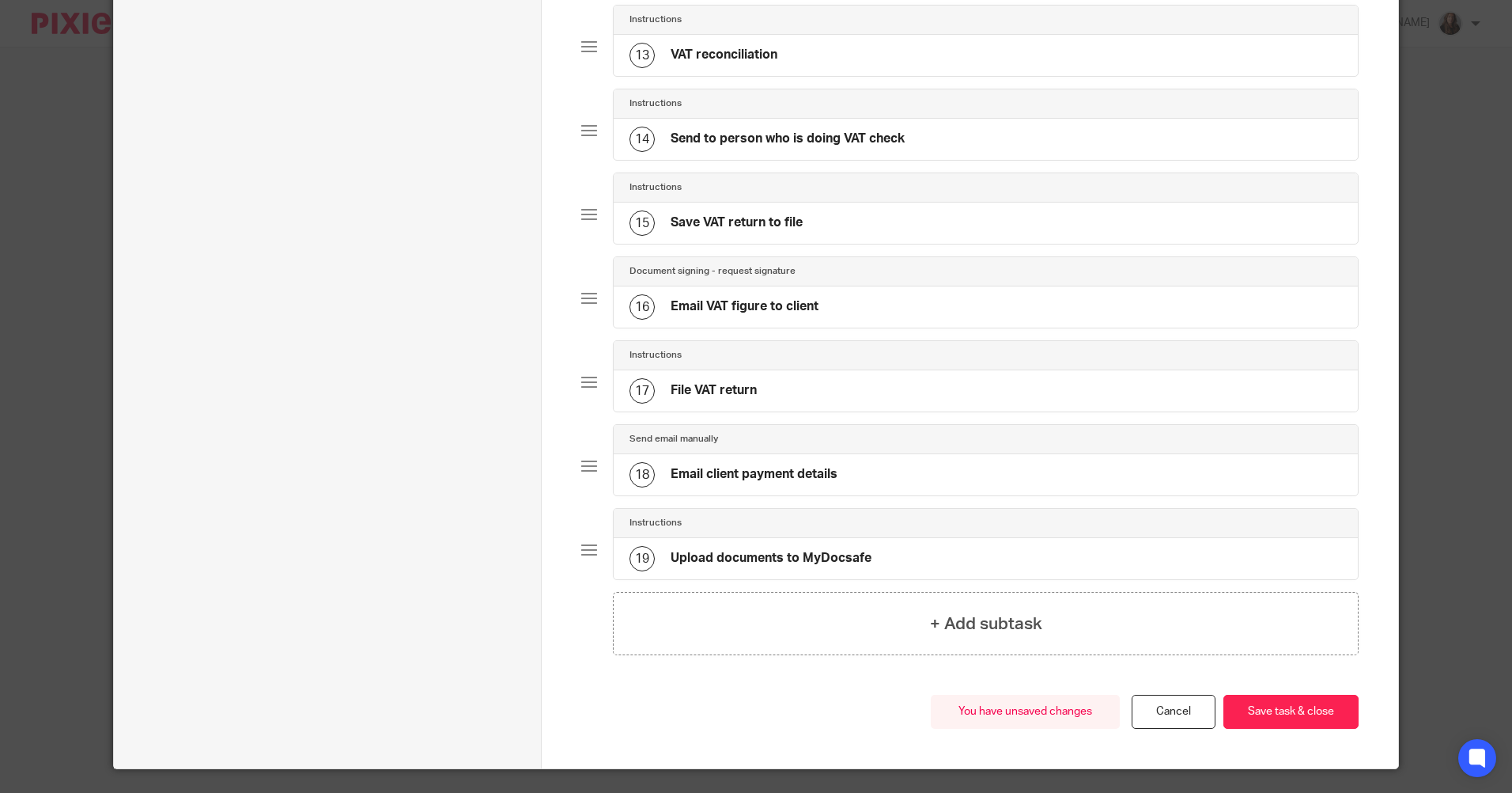
scroll to position [1226, 0]
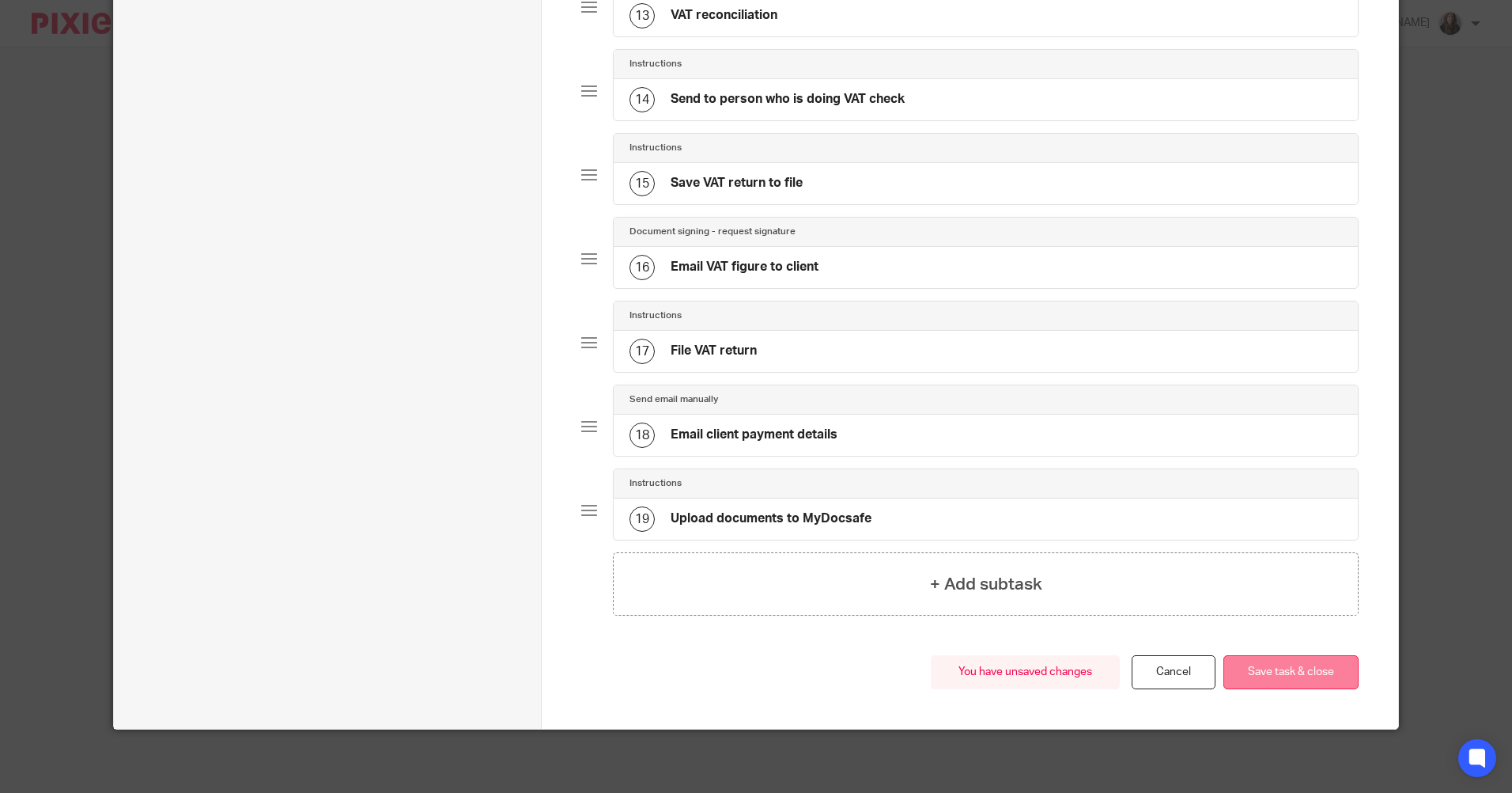
click at [1320, 675] on button "Save task & close" at bounding box center [1291, 672] width 135 height 34
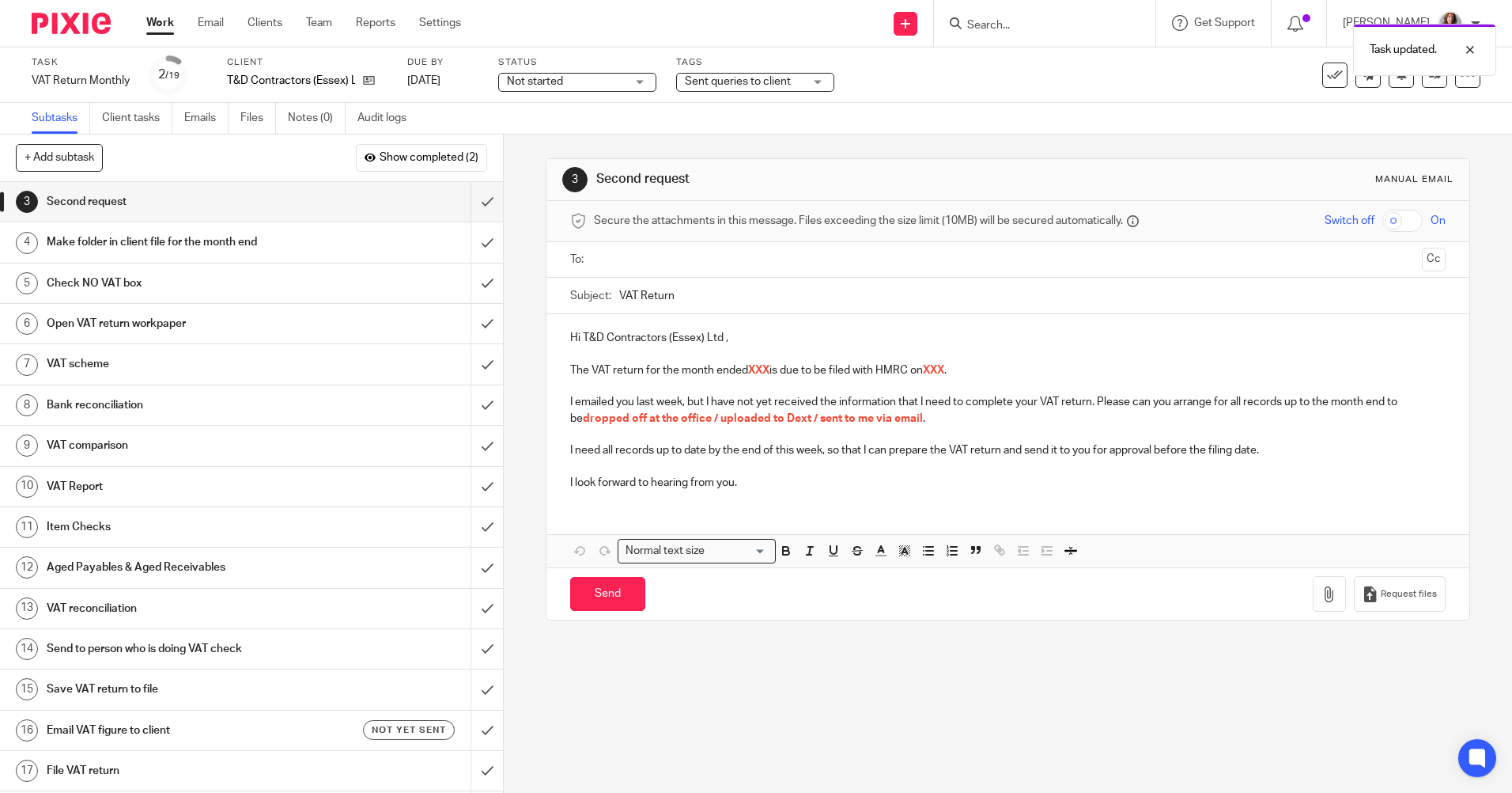
click at [160, 28] on link "Work" at bounding box center [161, 23] width 28 height 16
